Goal: Find specific page/section: Find specific page/section

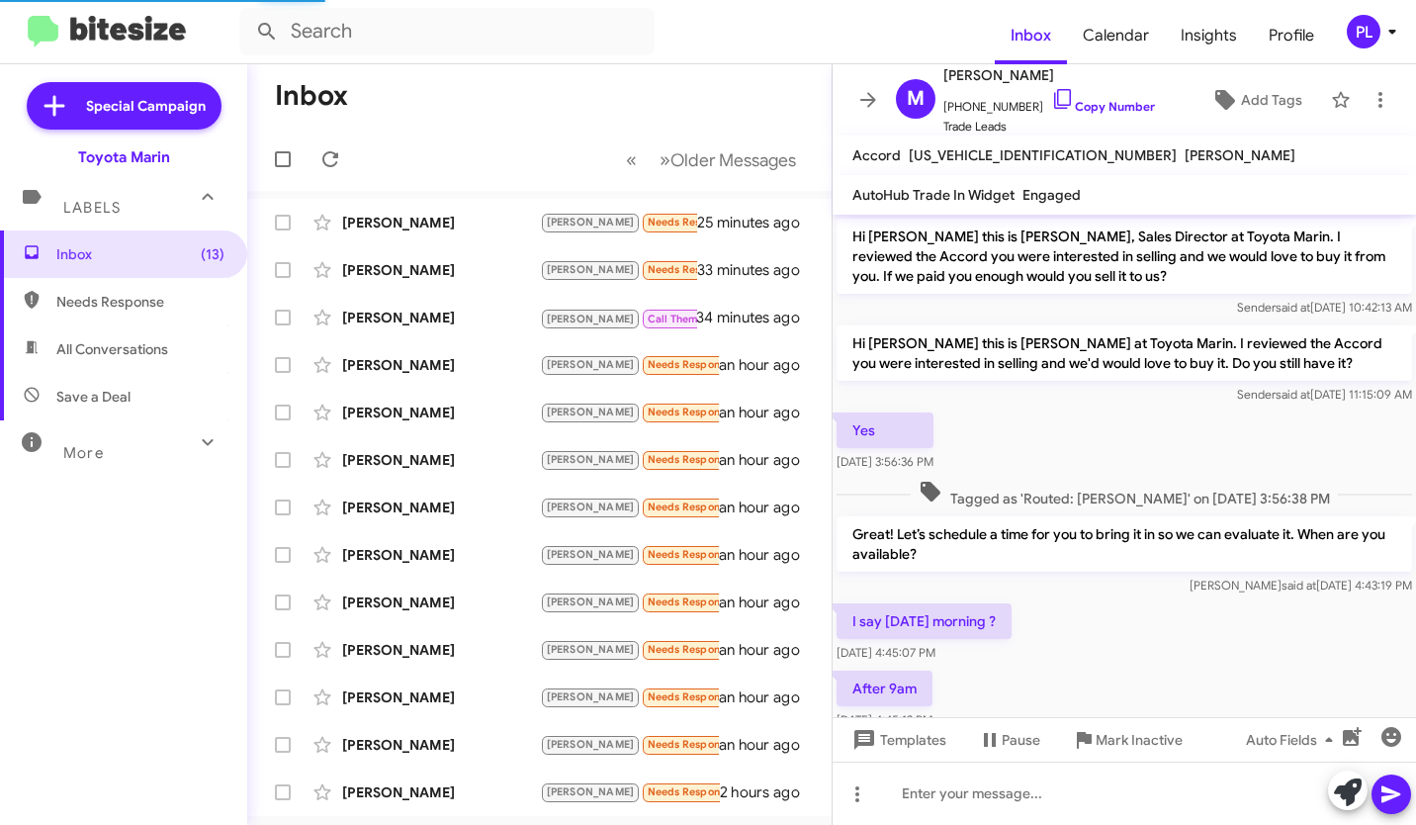
scroll to position [762, 0]
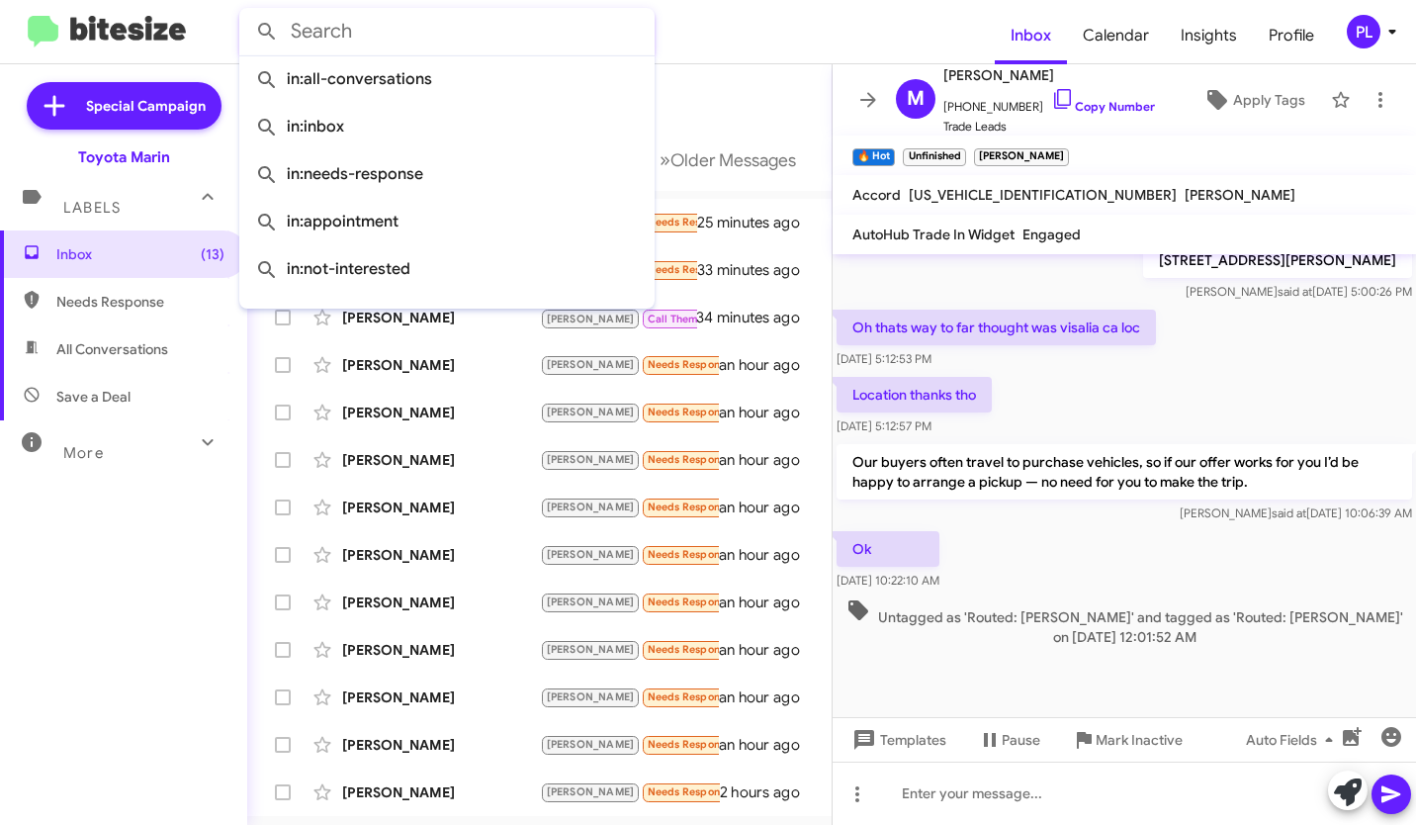
click at [398, 44] on input "text" at bounding box center [446, 31] width 415 height 47
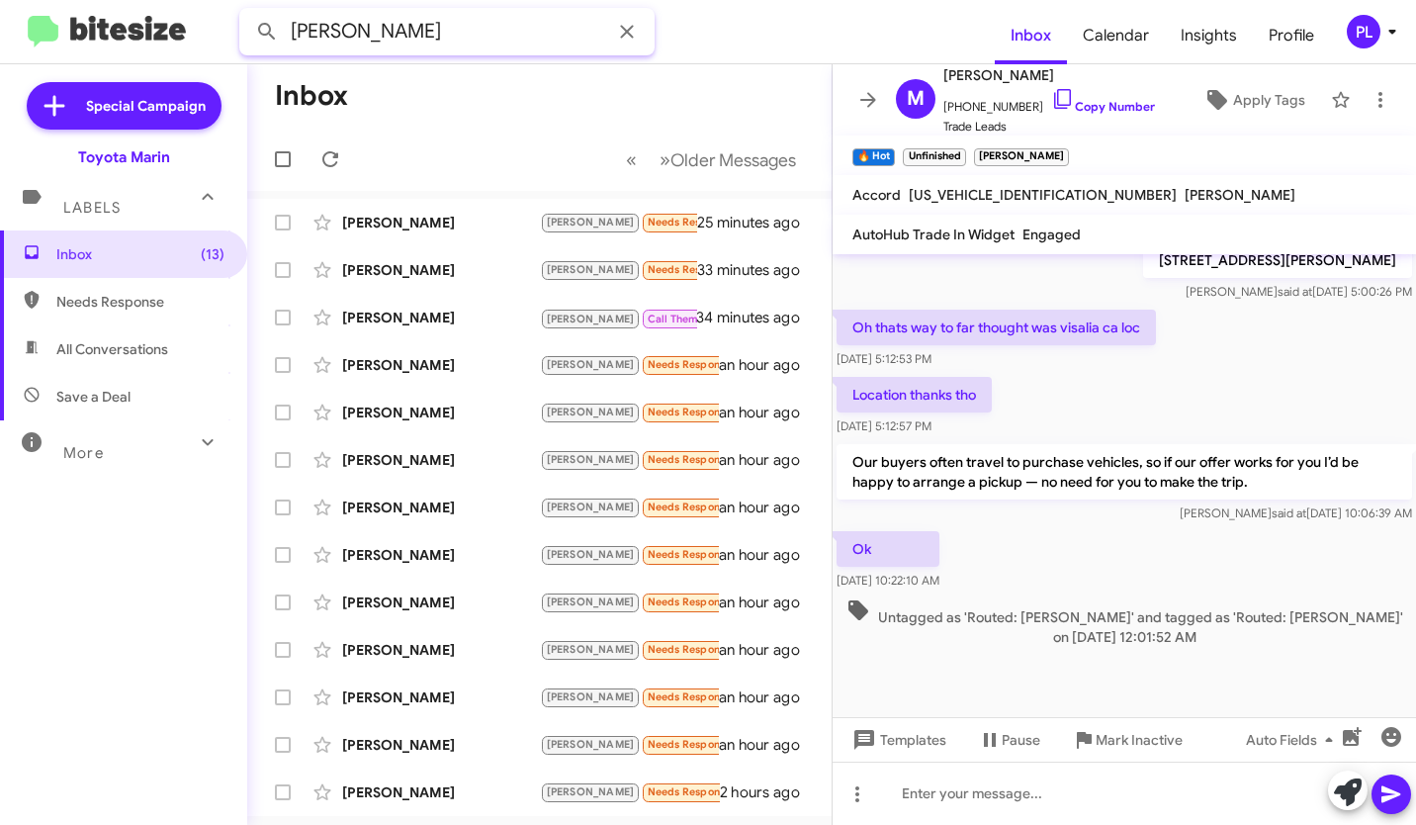
click at [247, 12] on button at bounding box center [267, 32] width 40 height 40
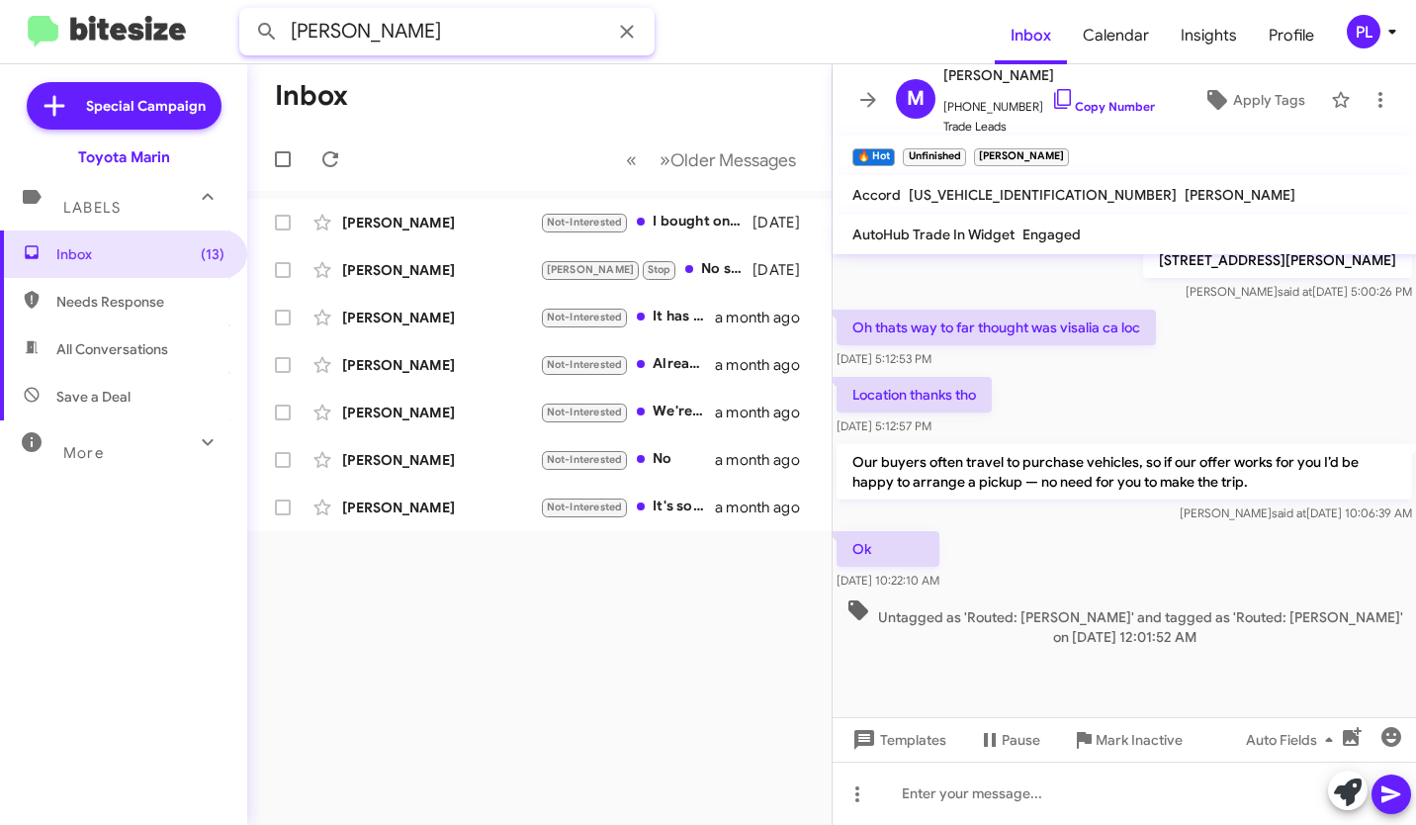
paste input "[PHONE_NUMBER]"
type input "[PHONE_NUMBER]"
click at [247, 12] on button at bounding box center [267, 32] width 40 height 40
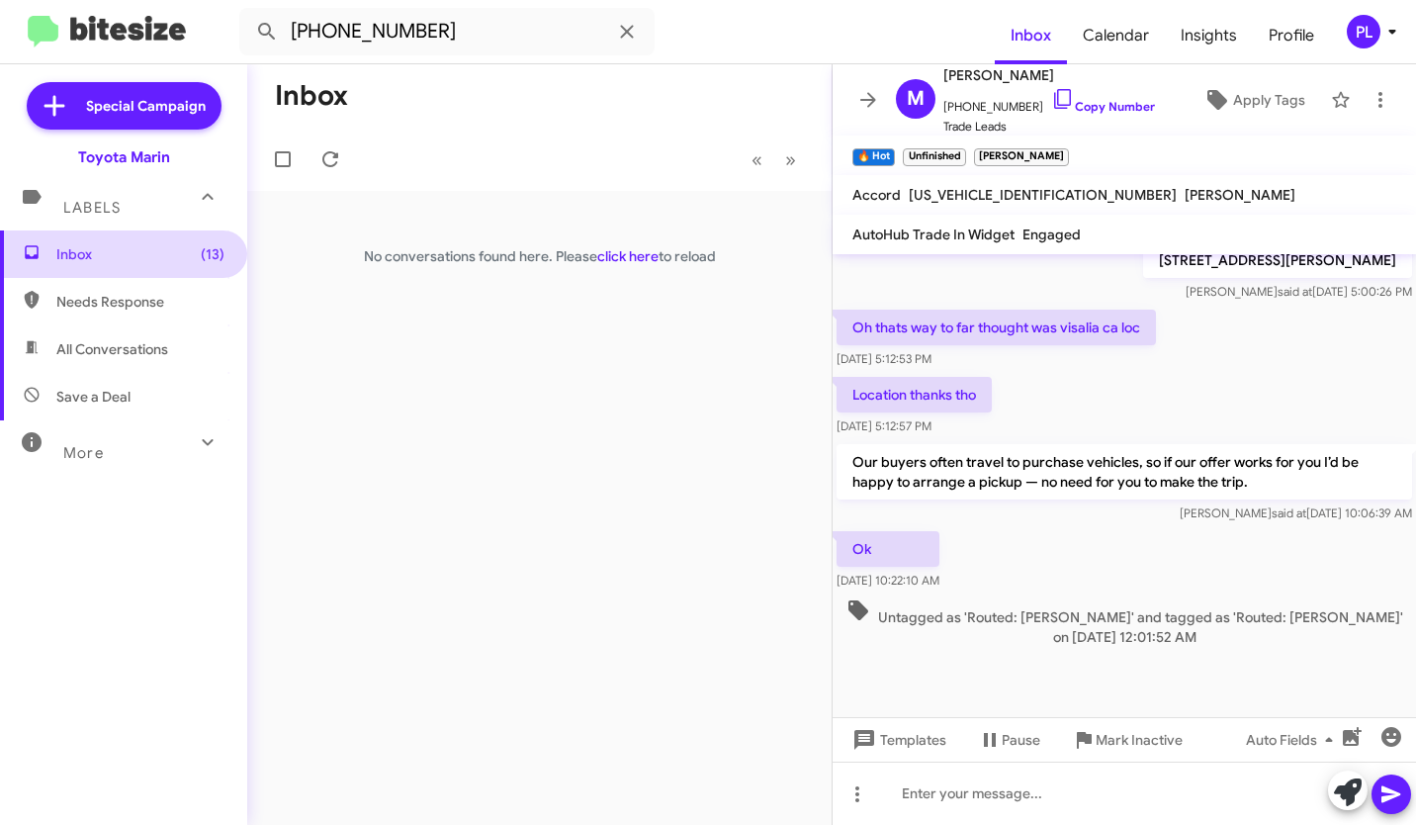
drag, startPoint x: 76, startPoint y: 249, endPoint x: 70, endPoint y: 261, distance: 13.3
click at [76, 249] on span "Inbox (13)" at bounding box center [140, 254] width 168 height 20
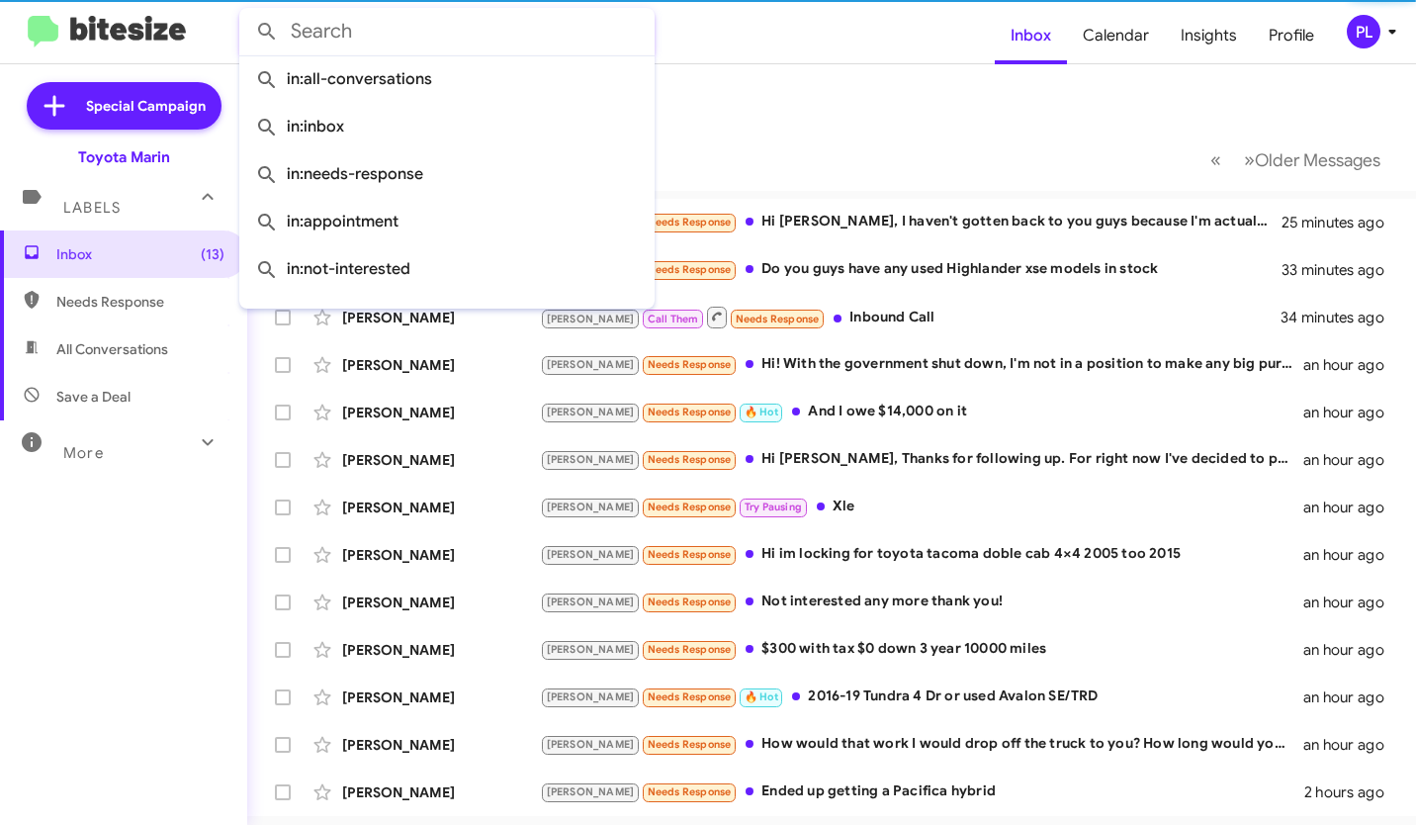
click at [363, 32] on input "text" at bounding box center [446, 31] width 415 height 47
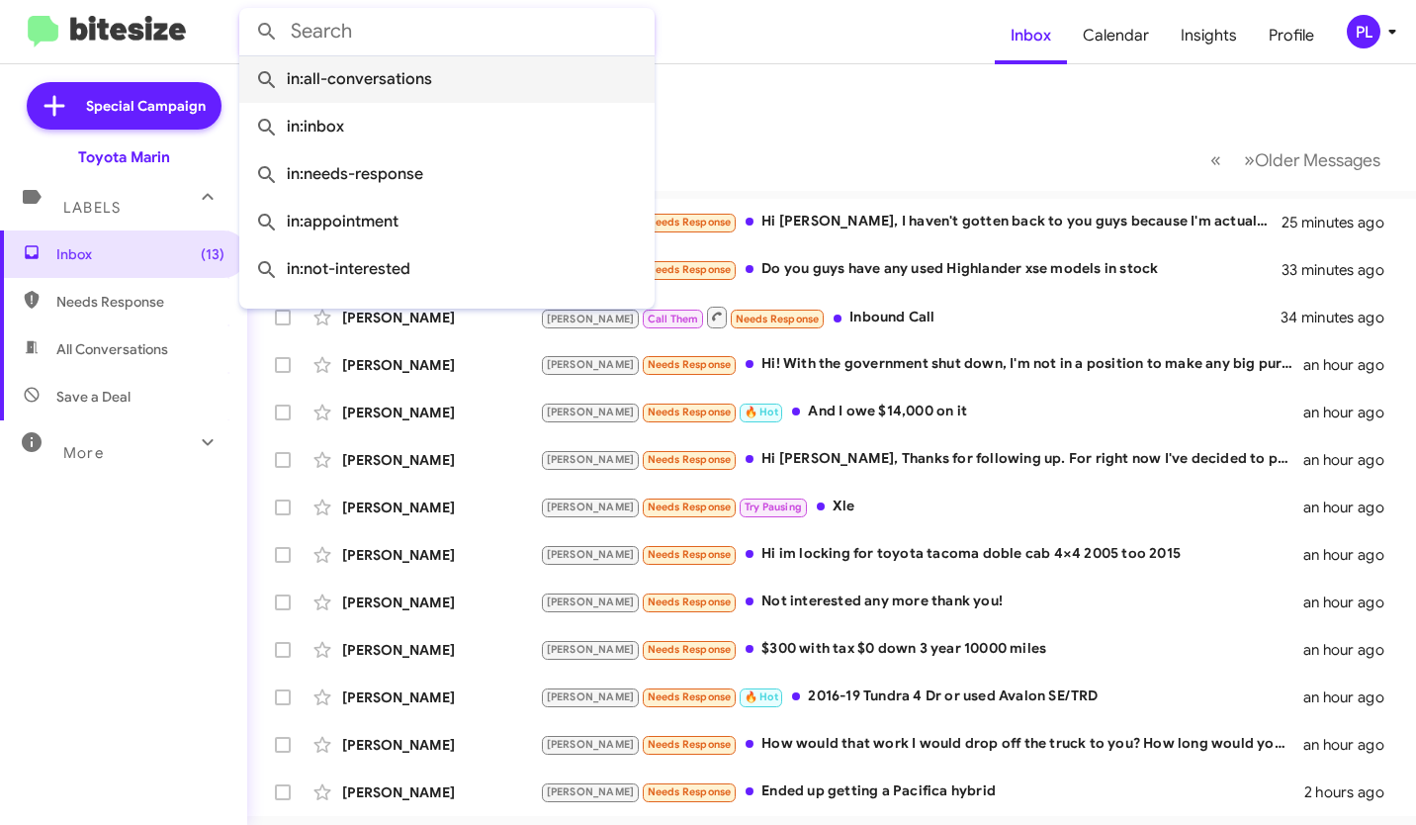
paste input "[PHONE_NUMBER]"
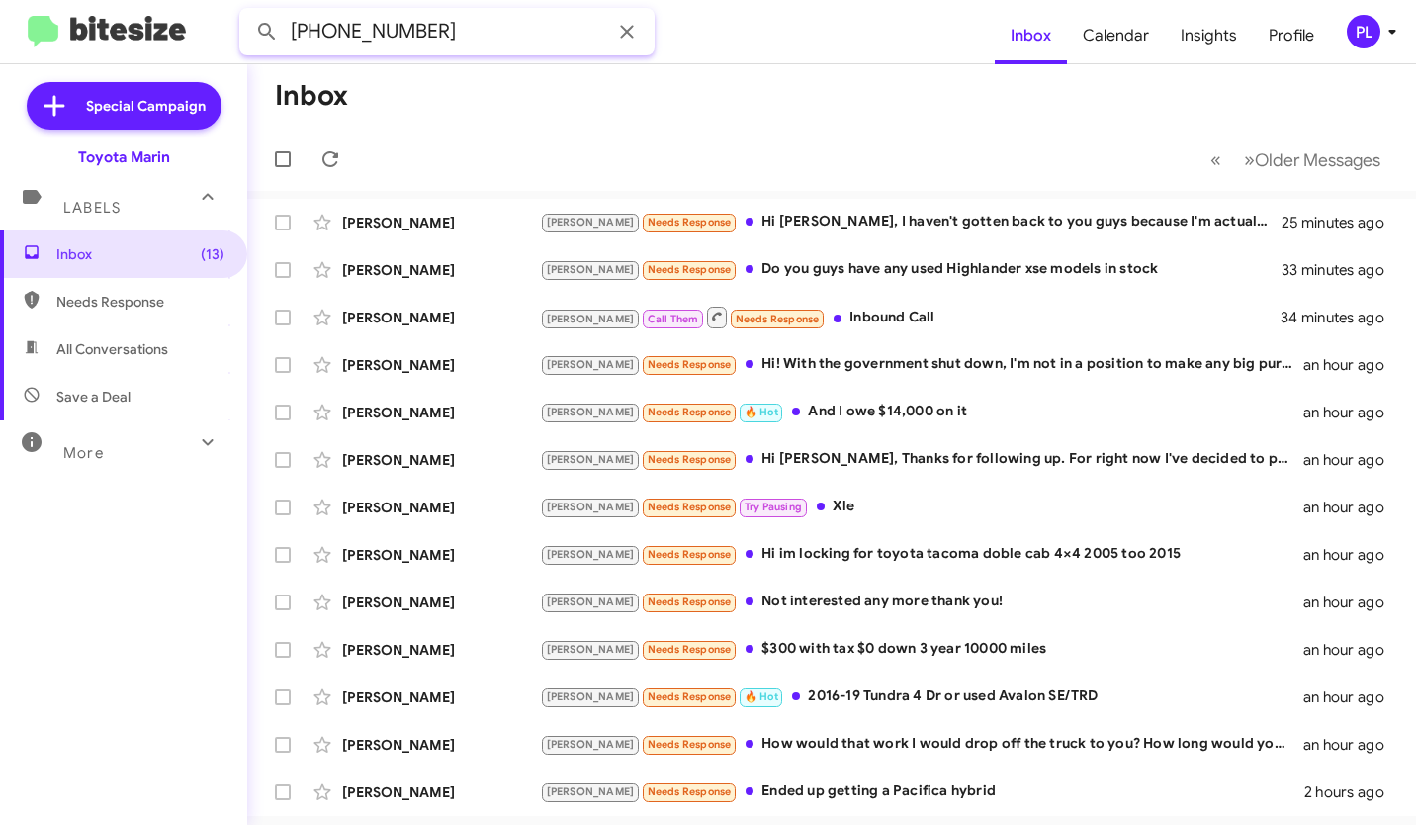
type input "[PHONE_NUMBER]"
click at [247, 12] on button at bounding box center [267, 32] width 40 height 40
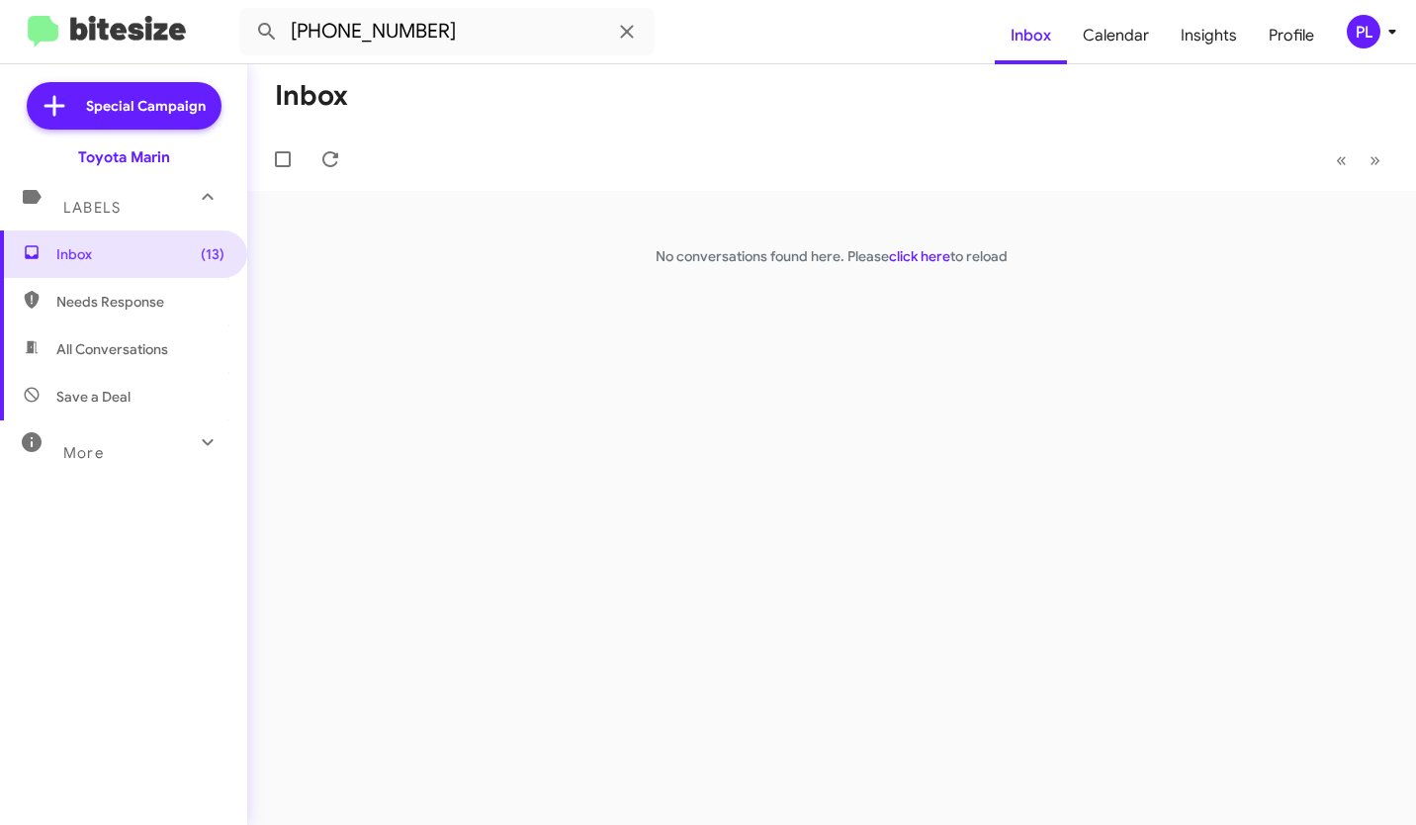
drag, startPoint x: 631, startPoint y: 43, endPoint x: 622, endPoint y: 37, distance: 10.7
click at [631, 42] on icon at bounding box center [627, 32] width 24 height 24
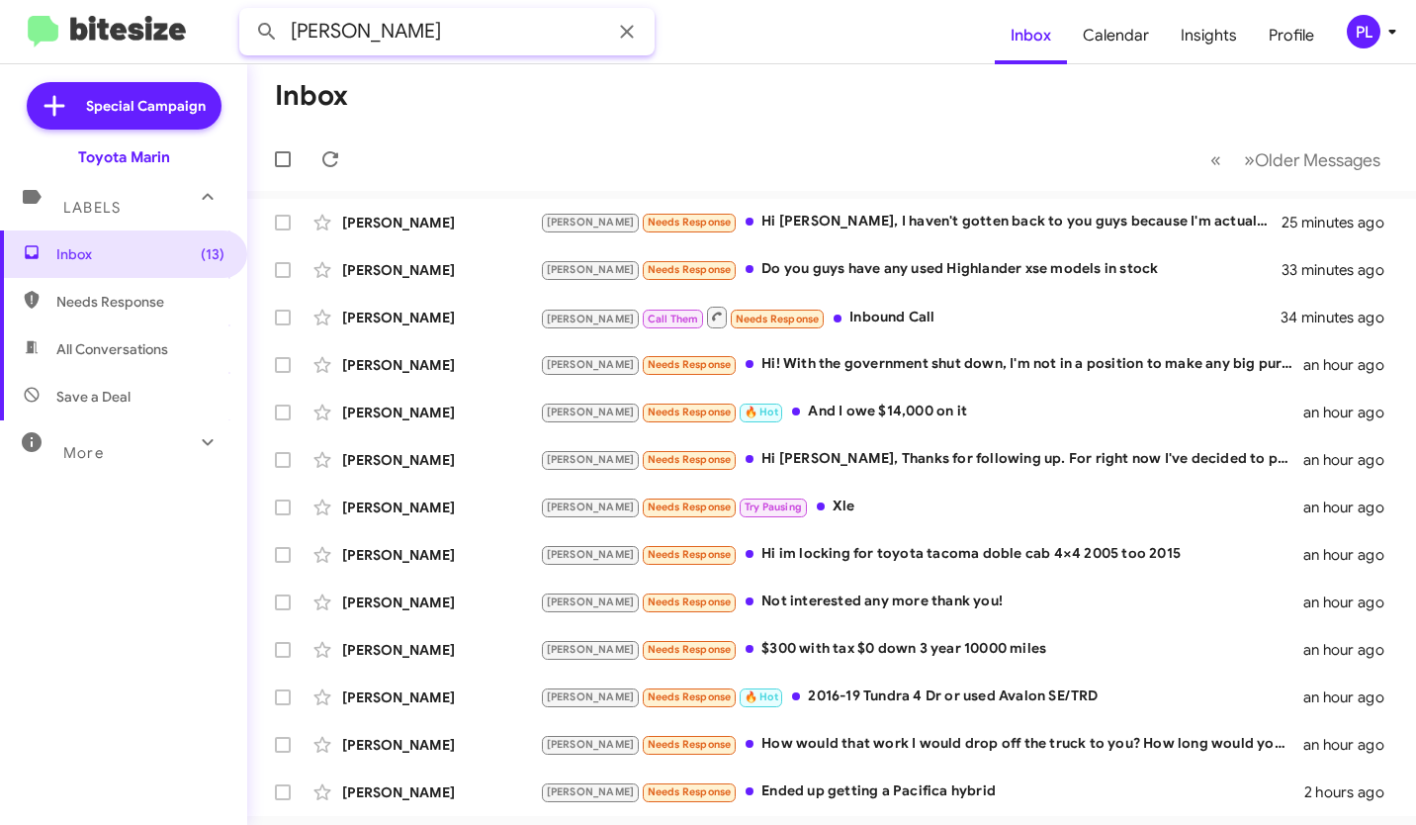
click at [247, 12] on button at bounding box center [267, 32] width 40 height 40
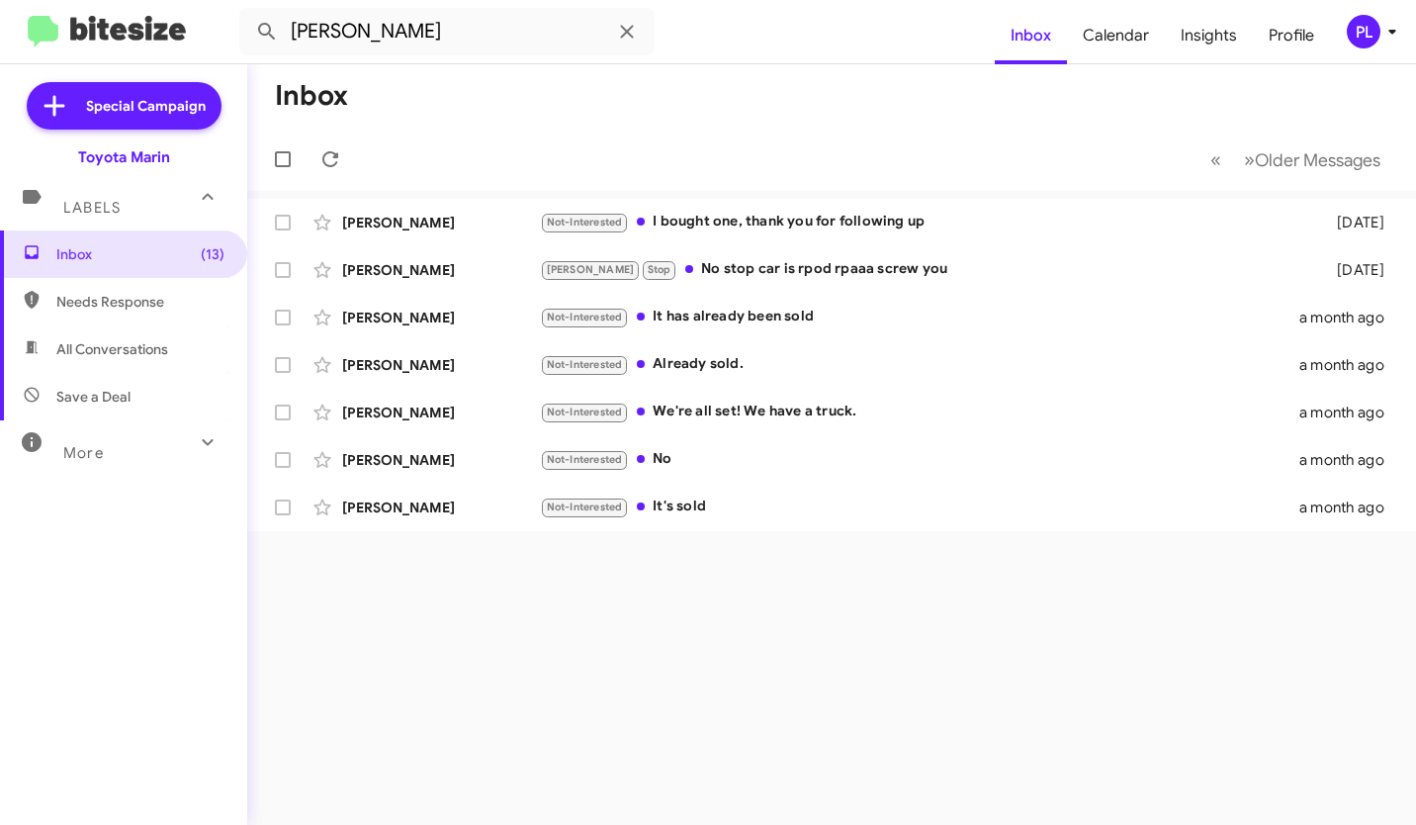
click at [76, 336] on span "All Conversations" at bounding box center [123, 348] width 247 height 47
type input "in:all-conversations"
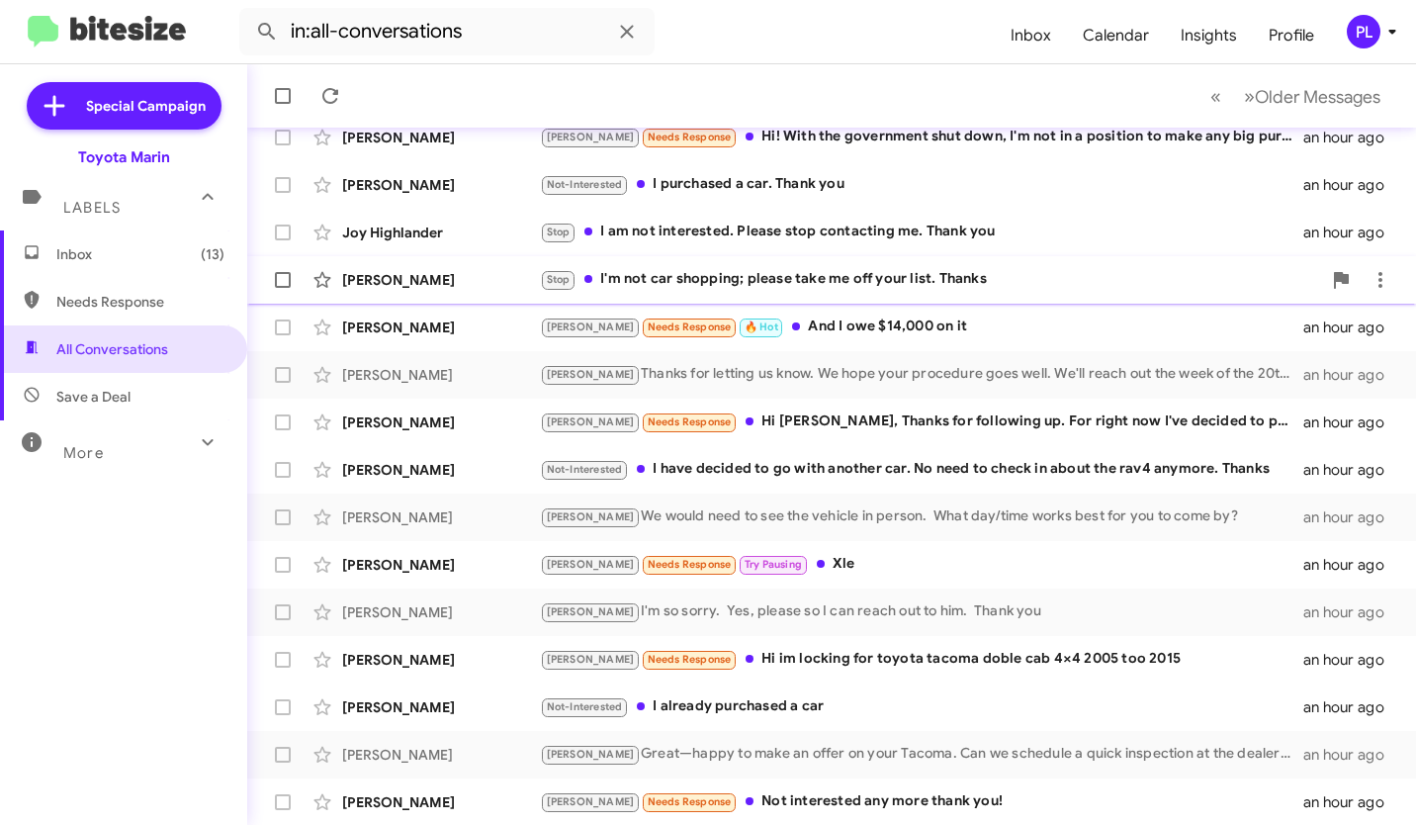
scroll to position [323, 0]
click at [496, 326] on div "[PERSON_NAME]" at bounding box center [441, 326] width 198 height 20
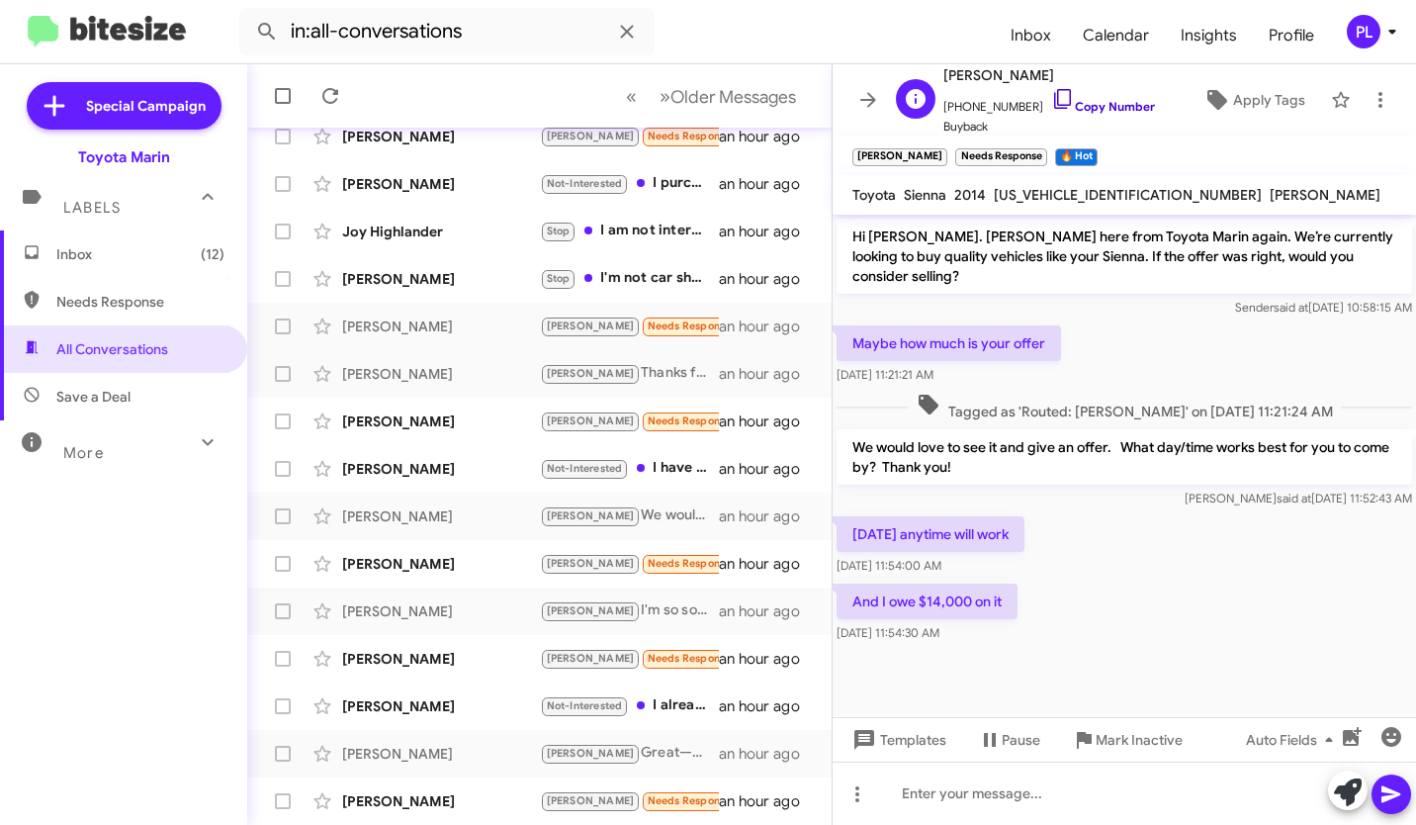
click at [1051, 97] on icon at bounding box center [1063, 99] width 24 height 24
